Goal: Find contact information: Find contact information

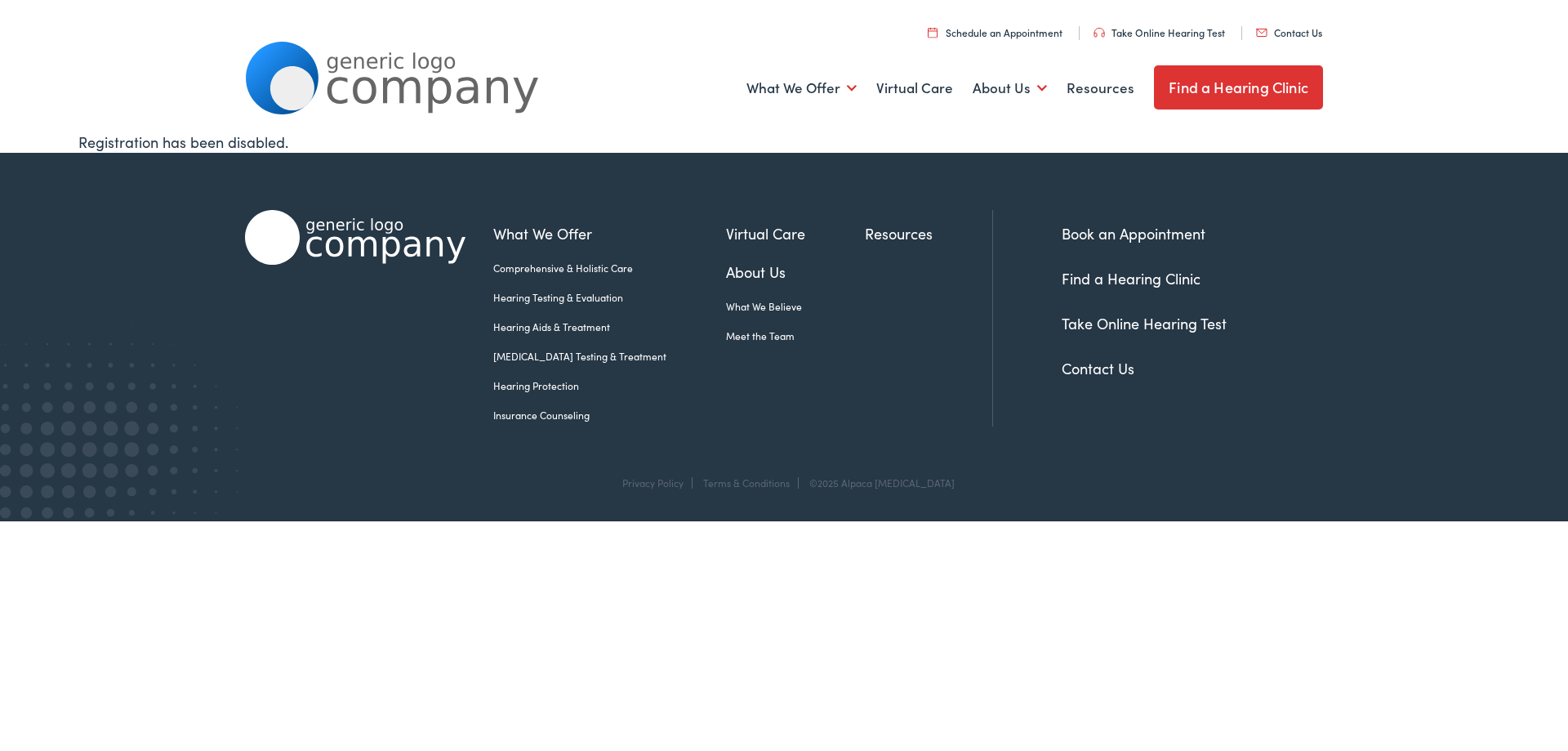
drag, startPoint x: 1290, startPoint y: 36, endPoint x: 1321, endPoint y: 233, distance: 199.4
click at [1321, 233] on li "Book an Appointment" at bounding box center [1191, 233] width 261 height 22
click at [1101, 371] on link "Contact Us" at bounding box center [1097, 367] width 73 height 20
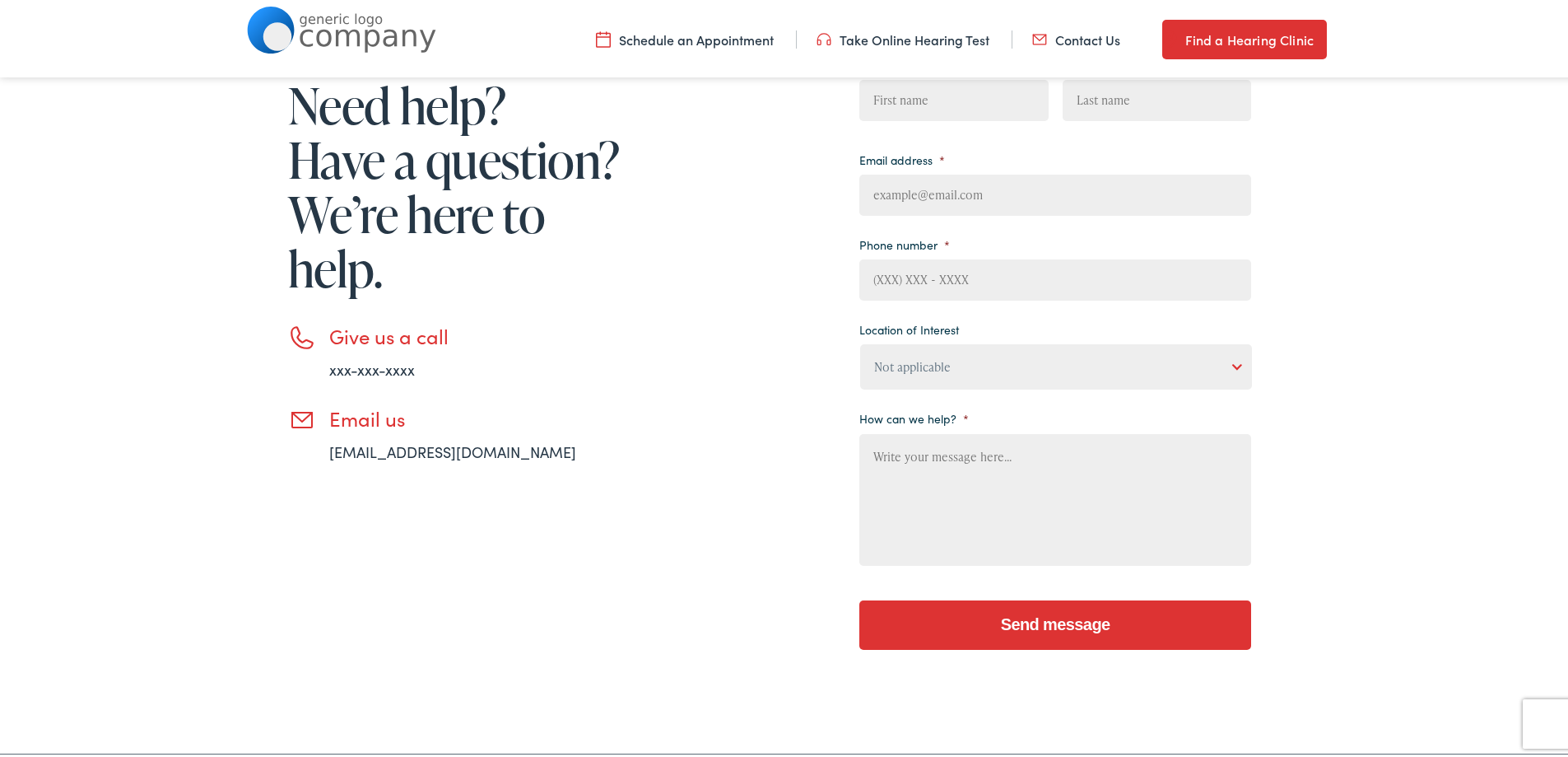
drag, startPoint x: 397, startPoint y: 448, endPoint x: 252, endPoint y: 541, distance: 172.3
click at [247, 543] on div "Need help? Have a question? We’re here to help. Give us a call xxx-xxx-xxxx Ema…" at bounding box center [436, 350] width 379 height 633
drag, startPoint x: 287, startPoint y: 419, endPoint x: 213, endPoint y: 515, distance: 121.2
click at [213, 515] on div "Need help? Have a question? We’re here to help. Give us a call xxx-xxx-xxxx Ema…" at bounding box center [790, 350] width 1581 height 798
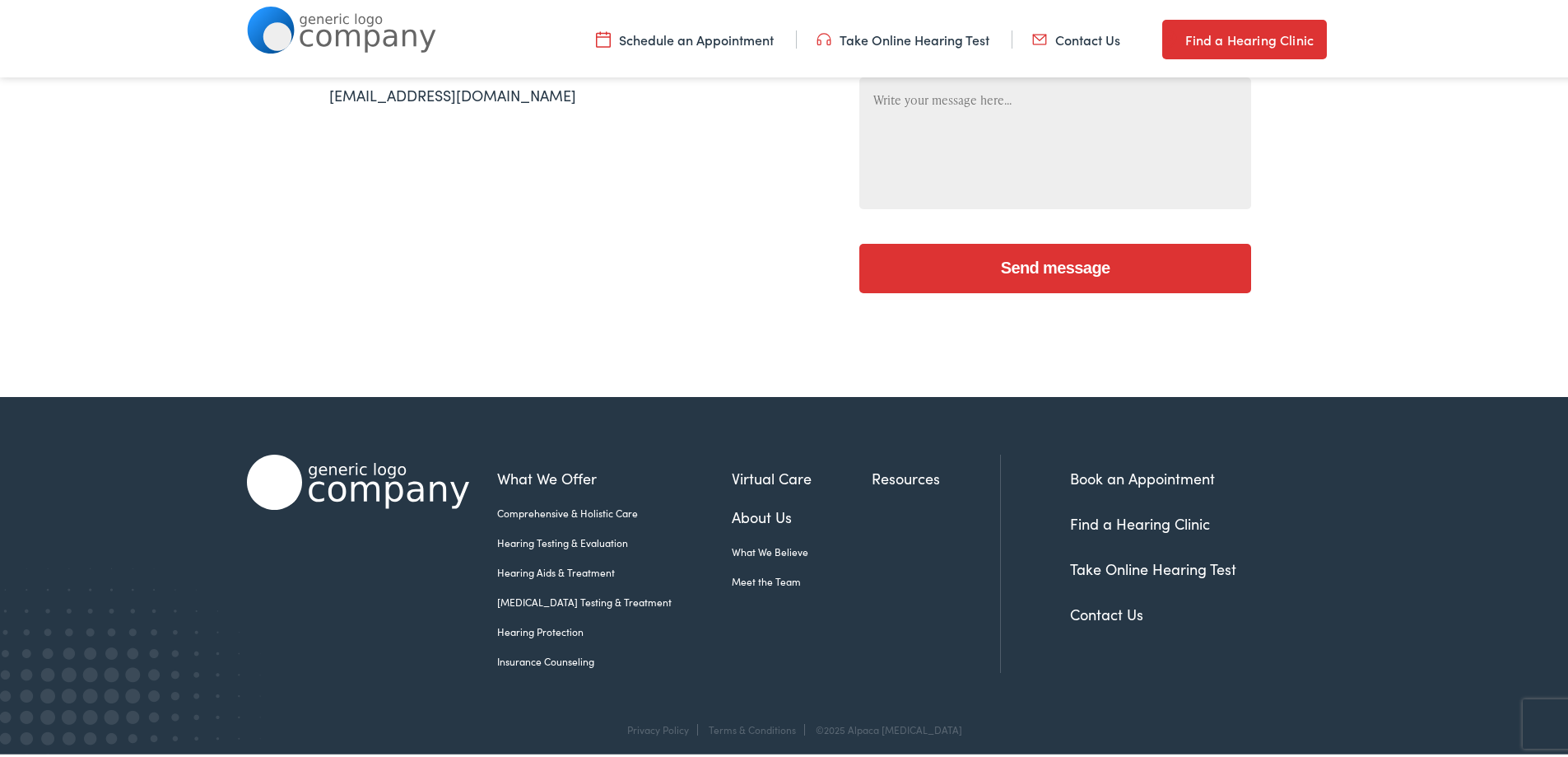
scroll to position [611, 0]
